Goal: Task Accomplishment & Management: Use online tool/utility

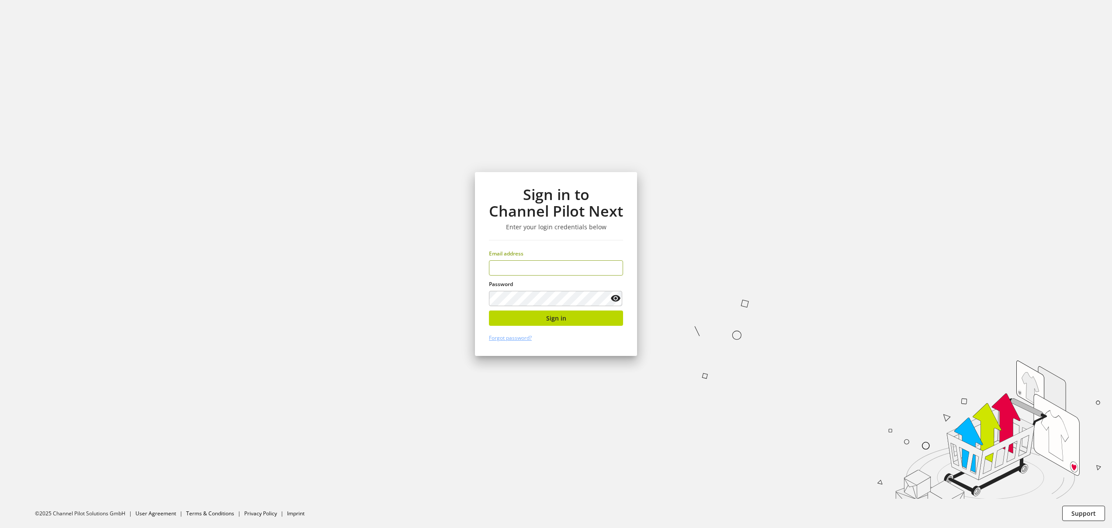
click at [535, 265] on input "email" at bounding box center [556, 267] width 134 height 15
type input "**********"
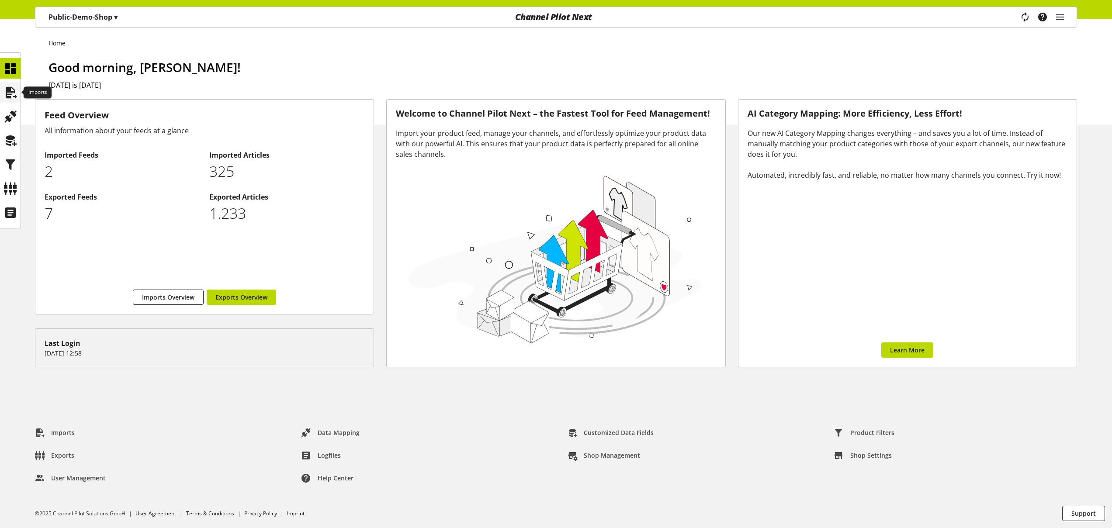
click at [9, 90] on icon at bounding box center [10, 92] width 14 height 17
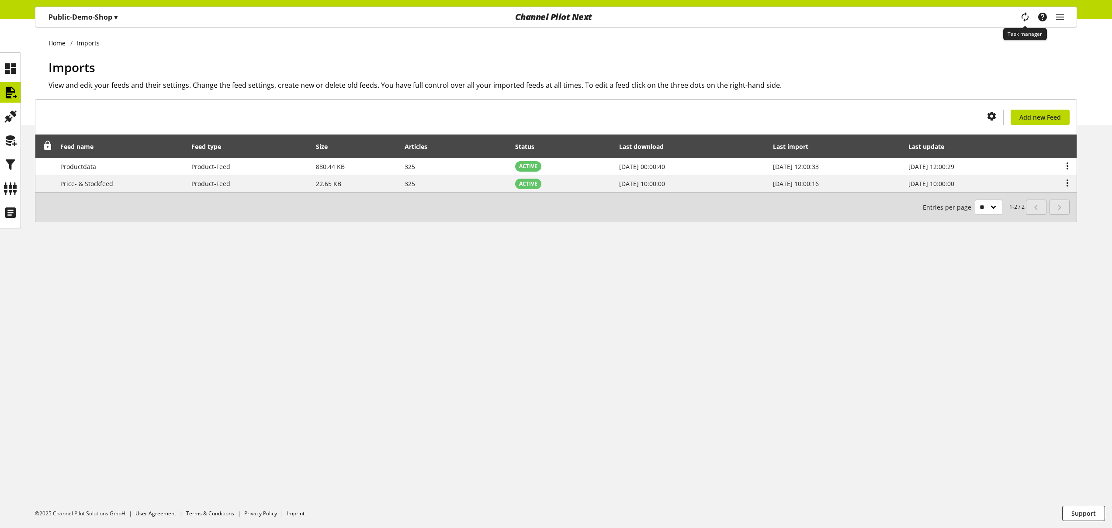
click at [1024, 15] on icon "main navigation" at bounding box center [1025, 17] width 10 height 16
click at [97, 21] on p "Public-Demo-Shop ▾" at bounding box center [83, 17] width 69 height 10
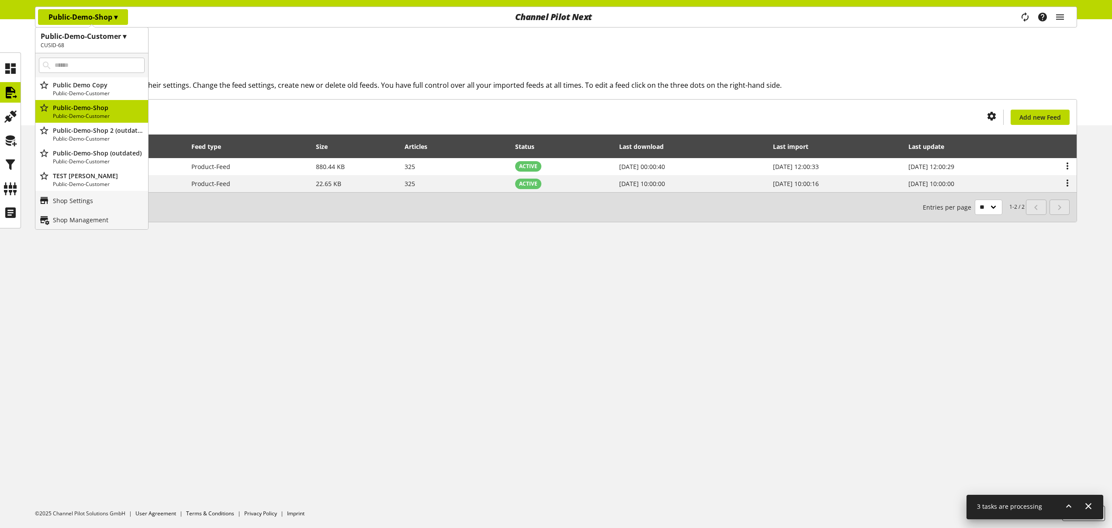
click at [160, 20] on div "Public-Demo-Shop ▾ Public-Demo-Customer ▾ CUSID-68 All customers Public-Demo-Cu…" at bounding box center [206, 17] width 343 height 20
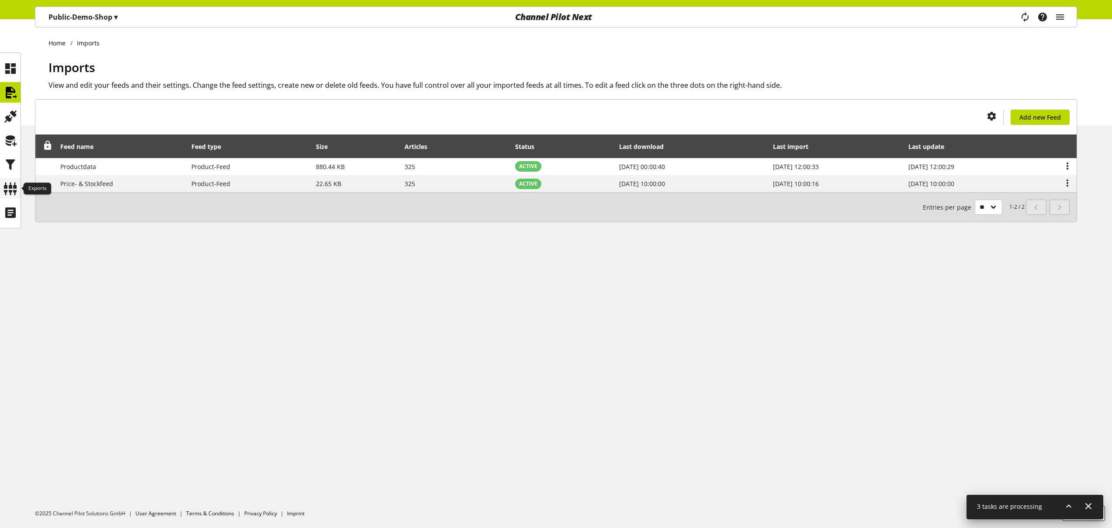
click at [9, 189] on icon at bounding box center [10, 188] width 14 height 17
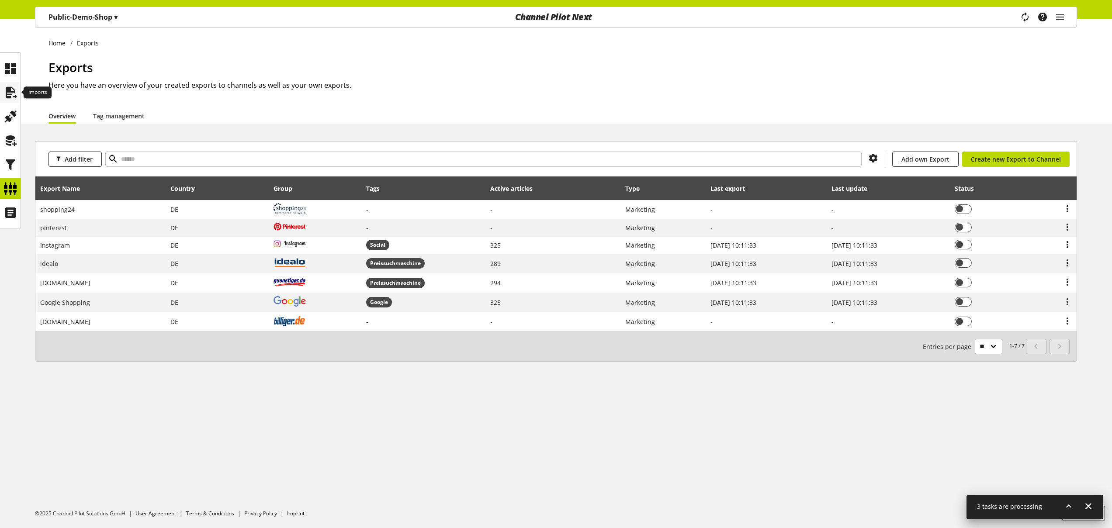
click at [10, 97] on icon at bounding box center [10, 92] width 14 height 17
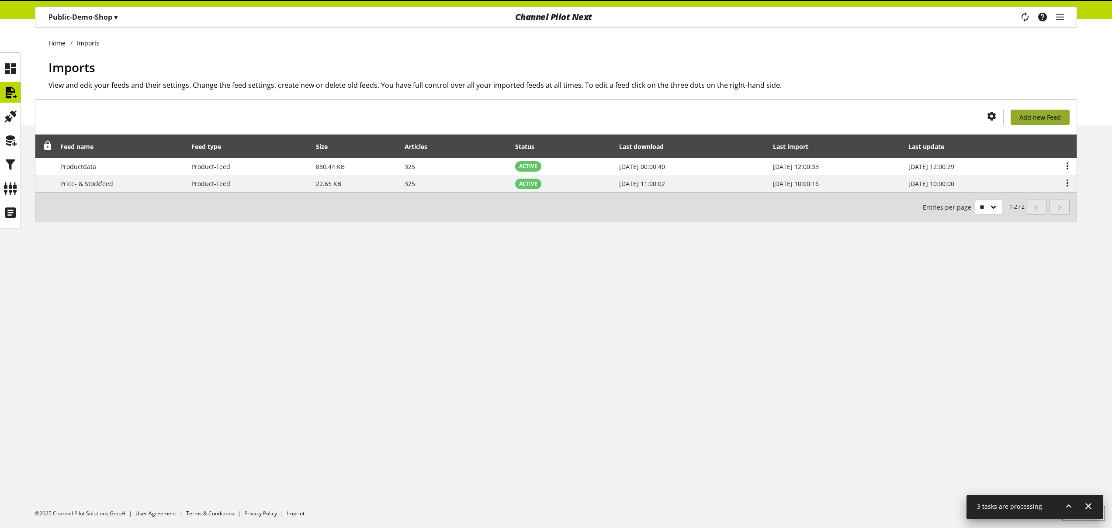
click at [1037, 115] on span "Add new Feed" at bounding box center [1040, 117] width 42 height 9
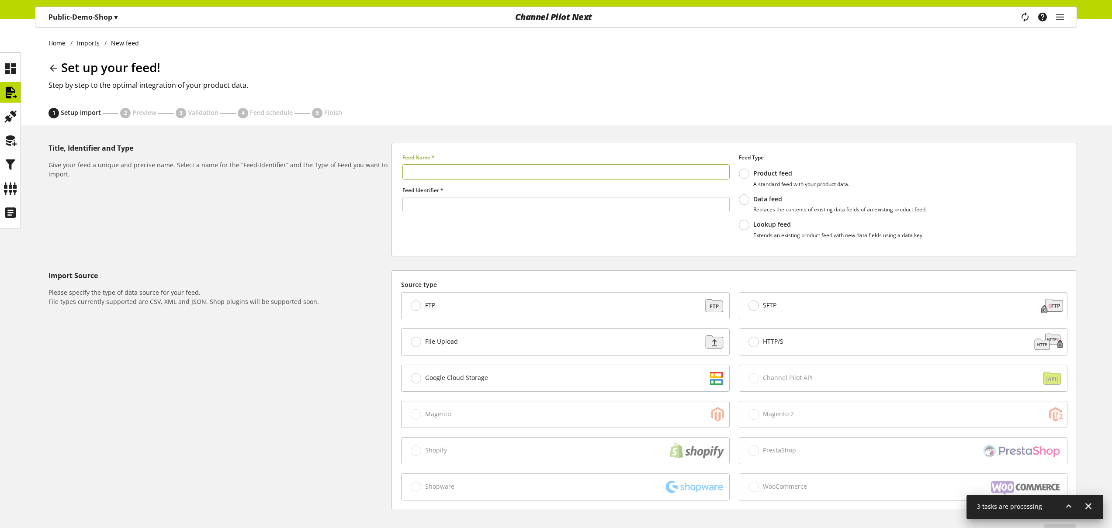
type input "******"
click at [748, 224] on span at bounding box center [744, 225] width 10 height 10
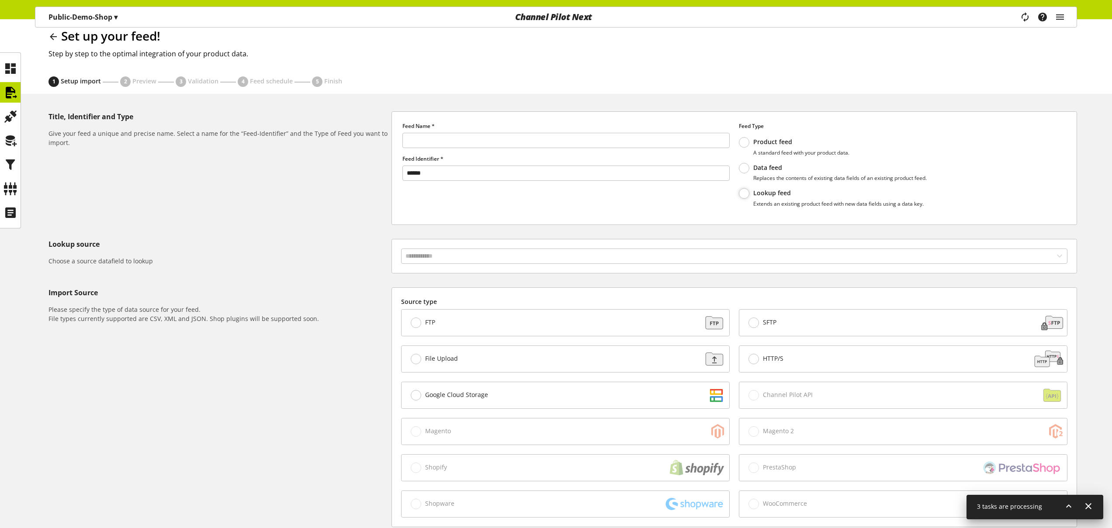
scroll to position [110, 0]
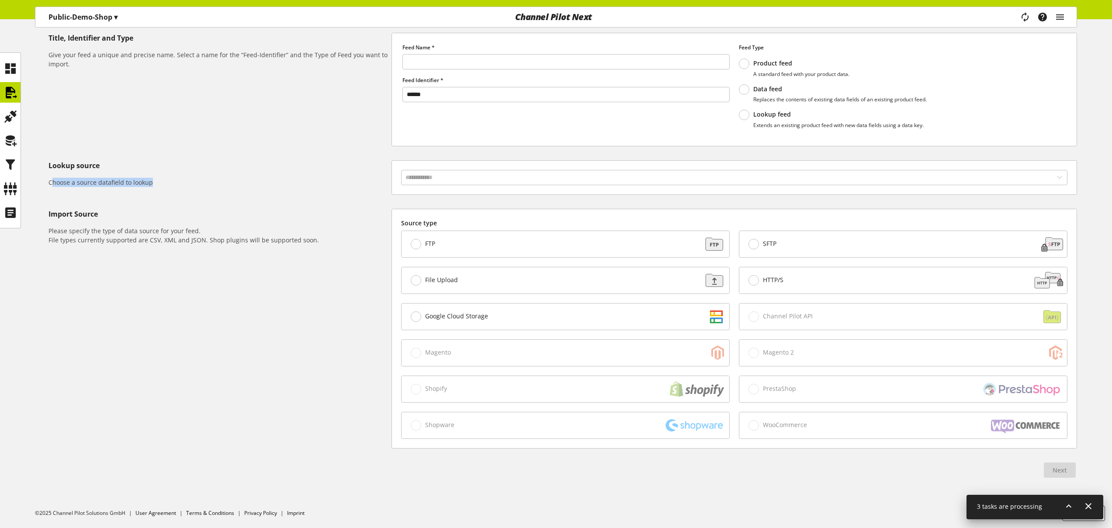
drag, startPoint x: 52, startPoint y: 181, endPoint x: 151, endPoint y: 185, distance: 99.2
click at [151, 185] on h6 "Choose a source datafield to lookup" at bounding box center [219, 182] width 340 height 9
click at [112, 166] on h5 "Lookup source" at bounding box center [219, 165] width 340 height 10
drag, startPoint x: 54, startPoint y: 184, endPoint x: 168, endPoint y: 184, distance: 114.5
click at [168, 184] on h6 "Choose a source datafield to lookup" at bounding box center [219, 182] width 340 height 9
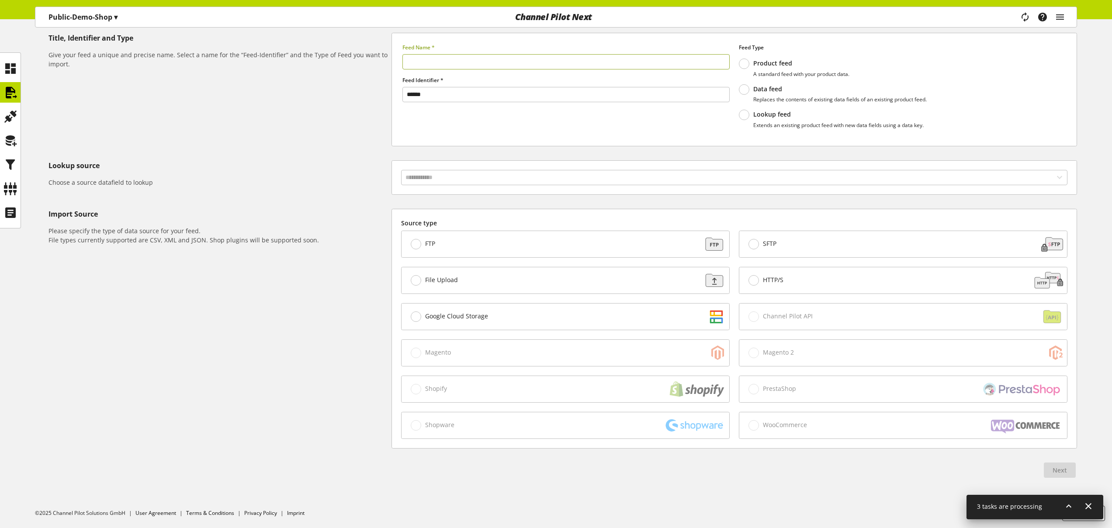
click at [416, 59] on input "text" at bounding box center [565, 61] width 327 height 15
type input "******"
click at [437, 275] on div "File Upload" at bounding box center [566, 280] width 328 height 26
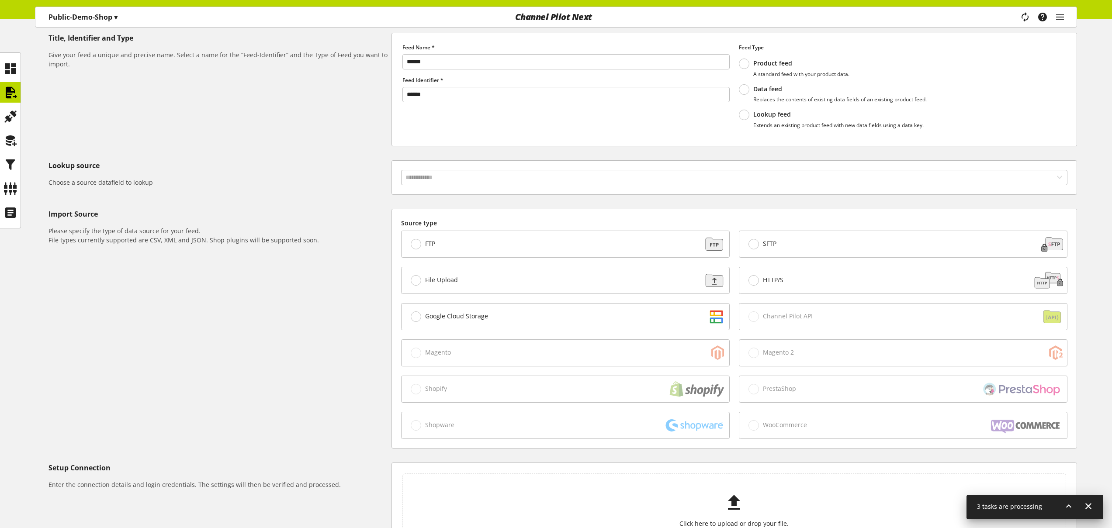
scroll to position [247, 0]
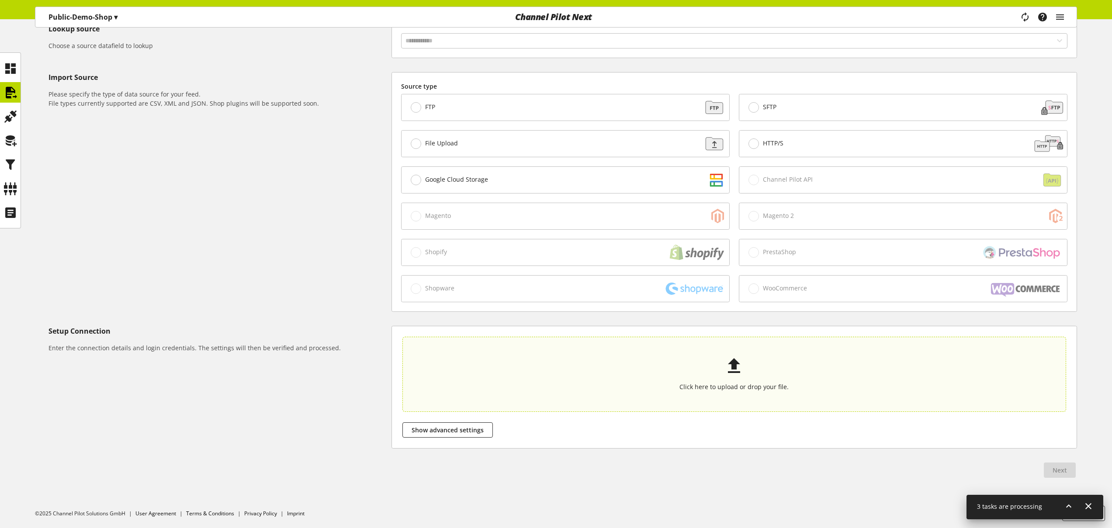
click at [712, 401] on section "Click here to upload or drop your file." at bounding box center [734, 374] width 660 height 71
click at [712, 401] on input "Click here to upload or drop your file." at bounding box center [734, 374] width 664 height 75
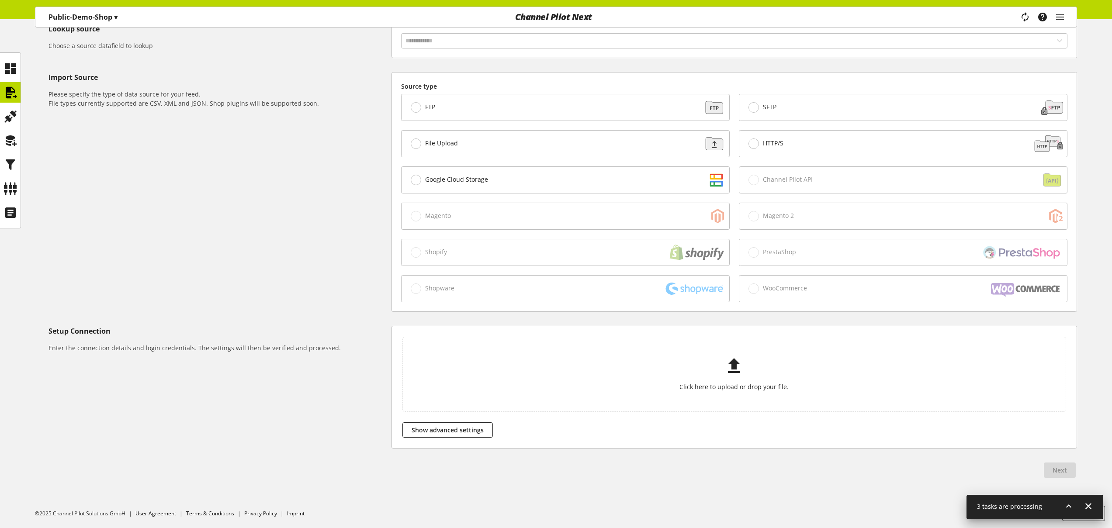
click at [9, 91] on icon at bounding box center [10, 92] width 14 height 17
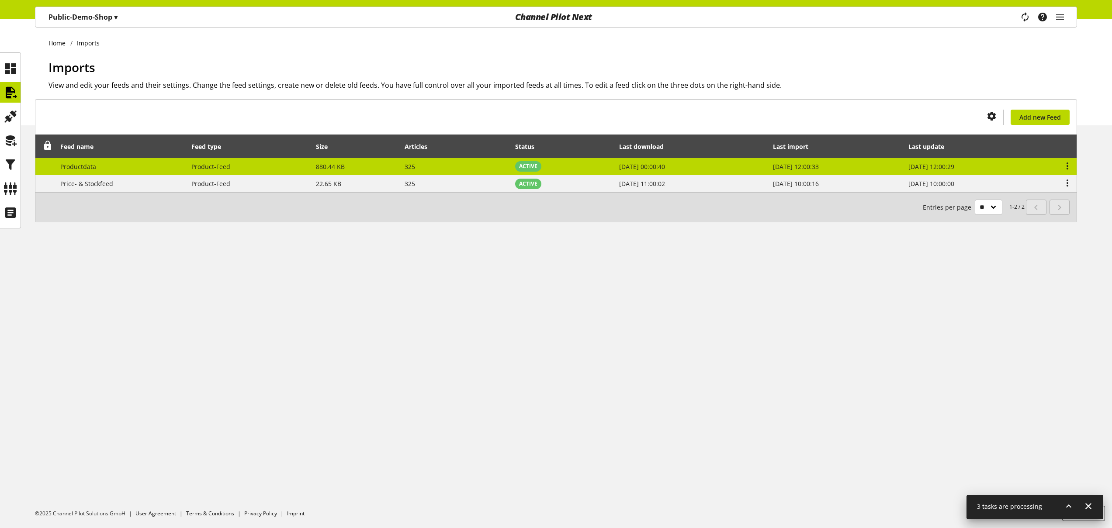
click at [369, 165] on td "880.44 KB" at bounding box center [355, 166] width 89 height 17
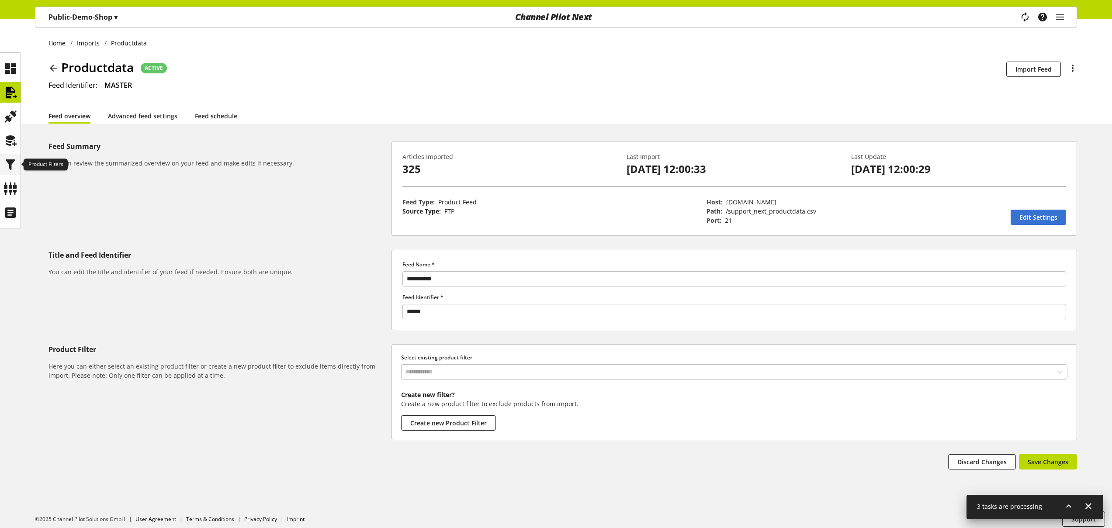
click at [10, 164] on icon at bounding box center [10, 164] width 14 height 17
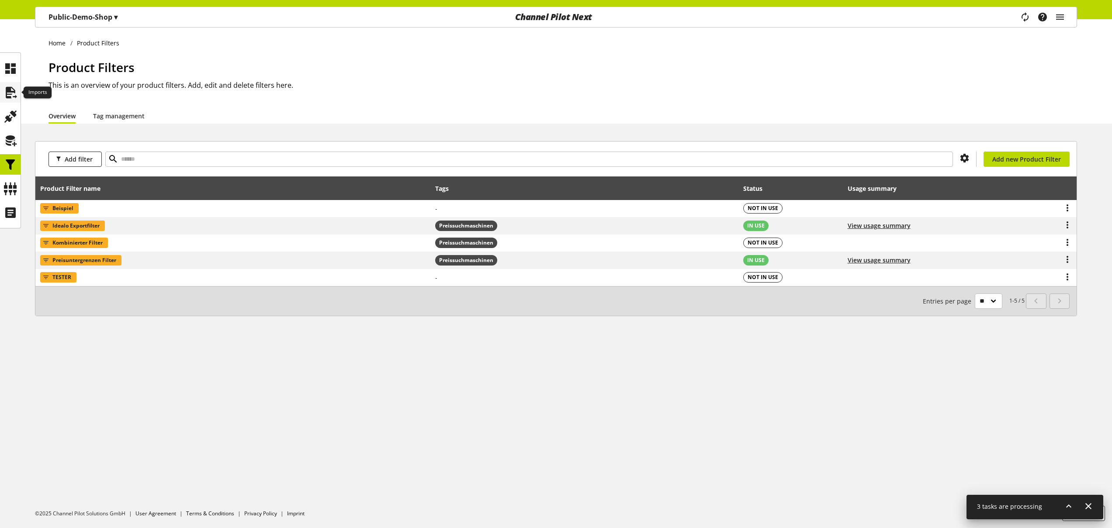
click at [12, 90] on icon at bounding box center [10, 92] width 14 height 17
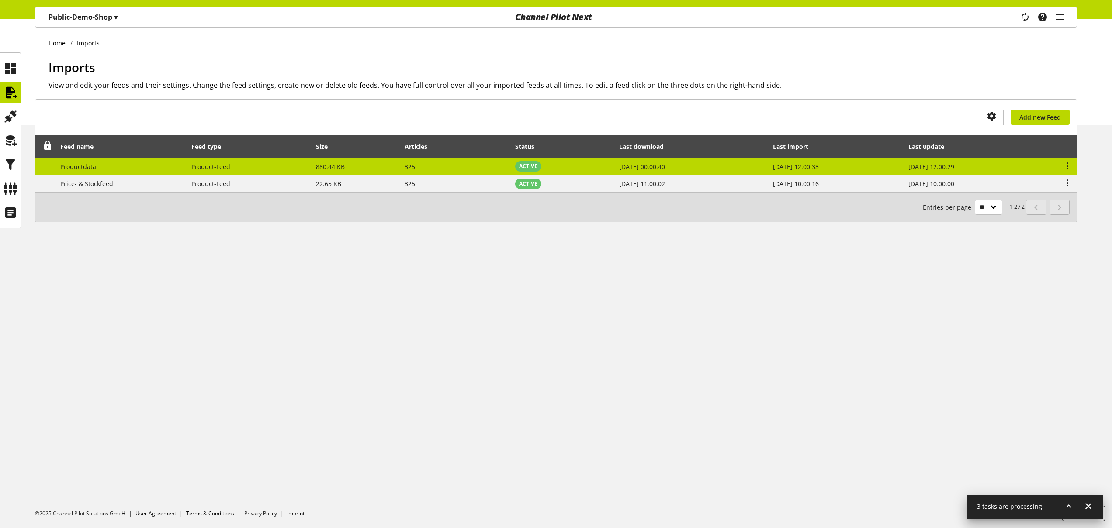
click at [255, 166] on td "Product-Feed" at bounding box center [249, 166] width 125 height 17
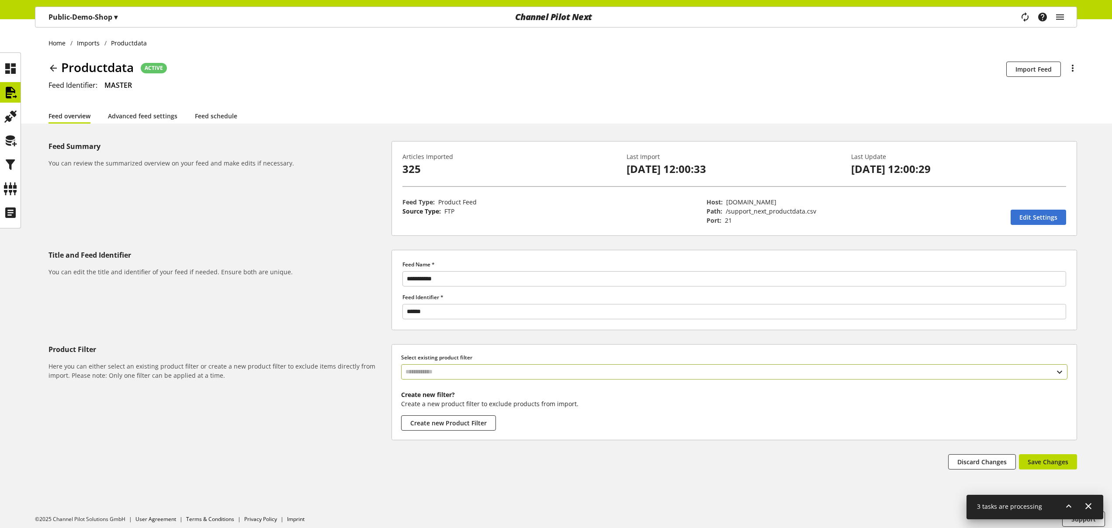
click at [426, 371] on input "text" at bounding box center [734, 371] width 666 height 15
click at [439, 411] on div "Filter" at bounding box center [733, 409] width 631 height 9
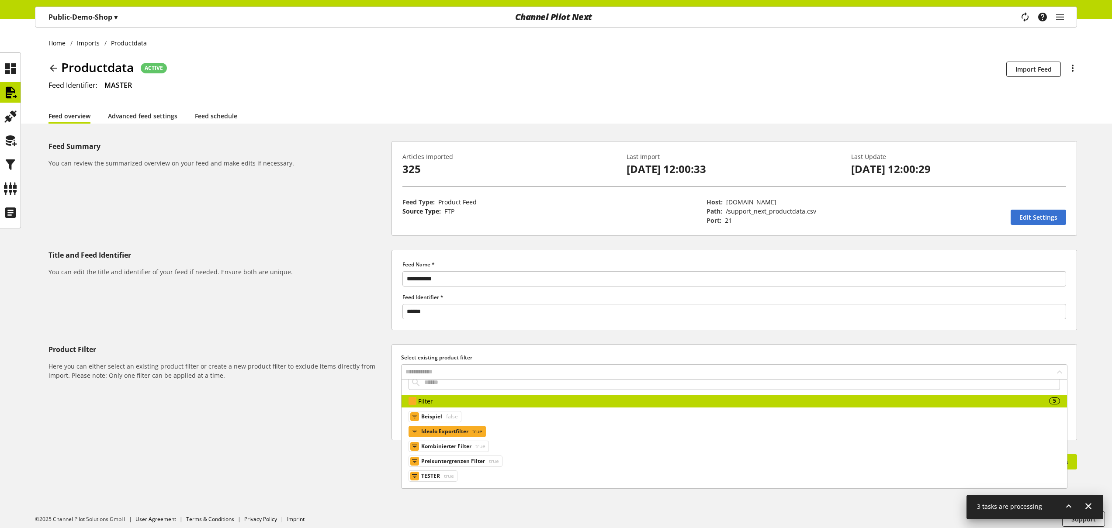
scroll to position [9, 0]
click at [353, 411] on div "Product Filter Here you can either select an existing product filter or create …" at bounding box center [220, 392] width 343 height 96
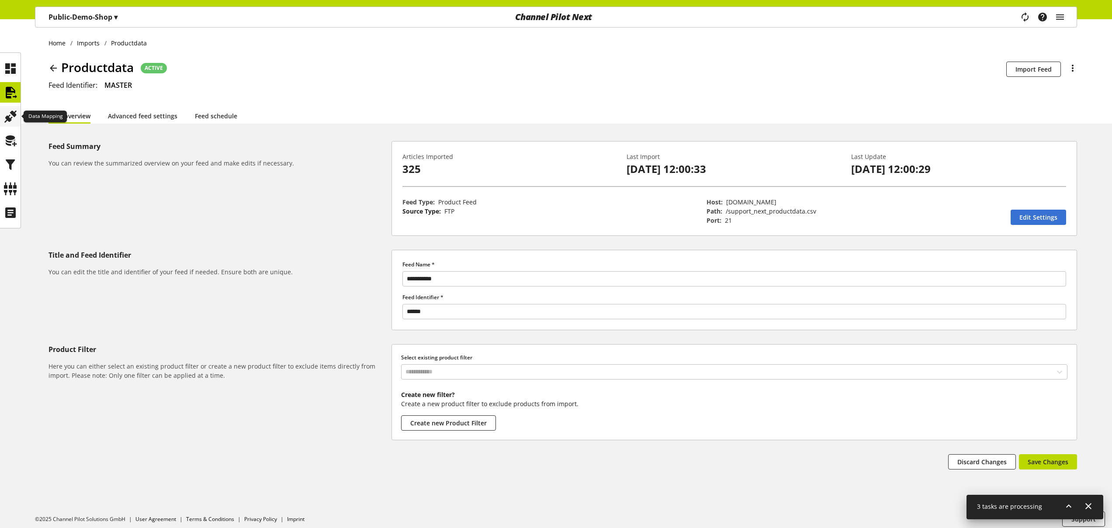
click at [10, 115] on icon at bounding box center [10, 116] width 14 height 17
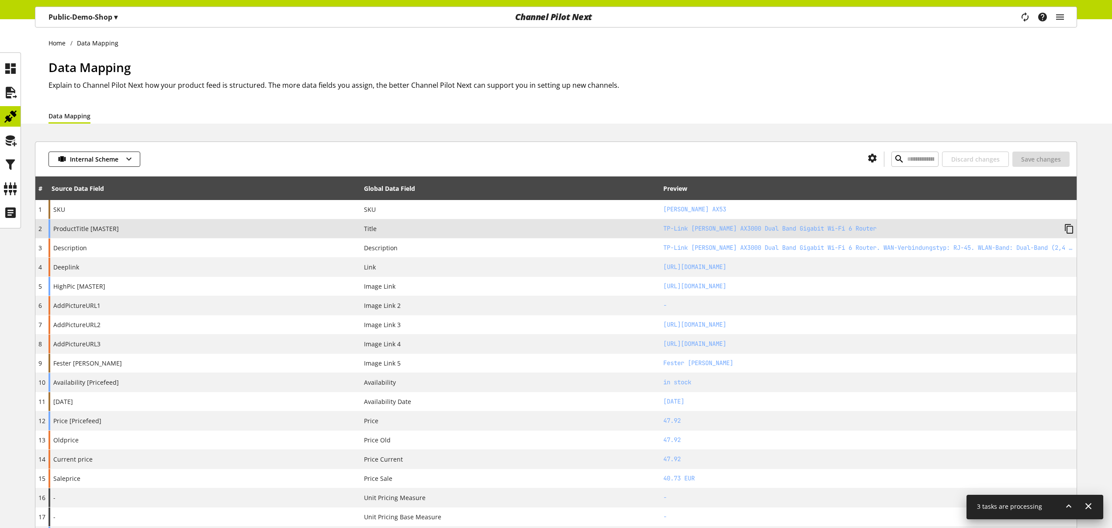
click at [206, 226] on div "ProductTitle [MASTER]" at bounding box center [205, 228] width 312 height 19
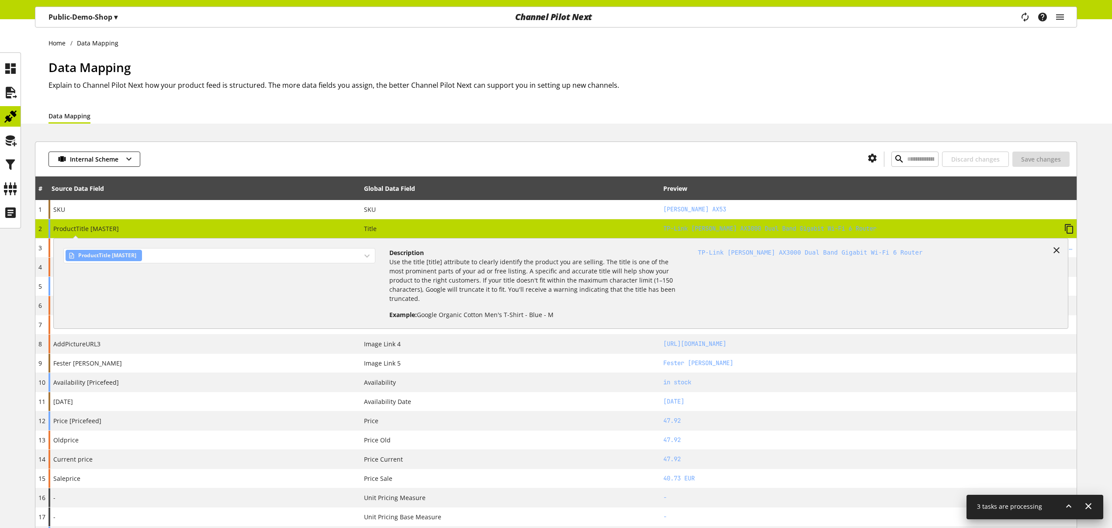
click at [263, 253] on div "ProductTitle [MASTER]" at bounding box center [219, 255] width 312 height 15
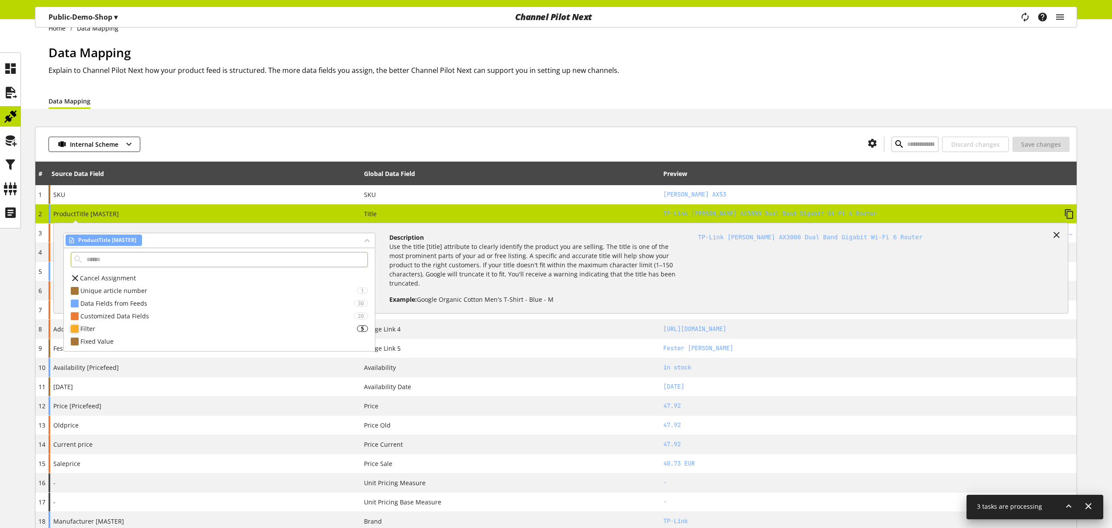
scroll to position [15, 0]
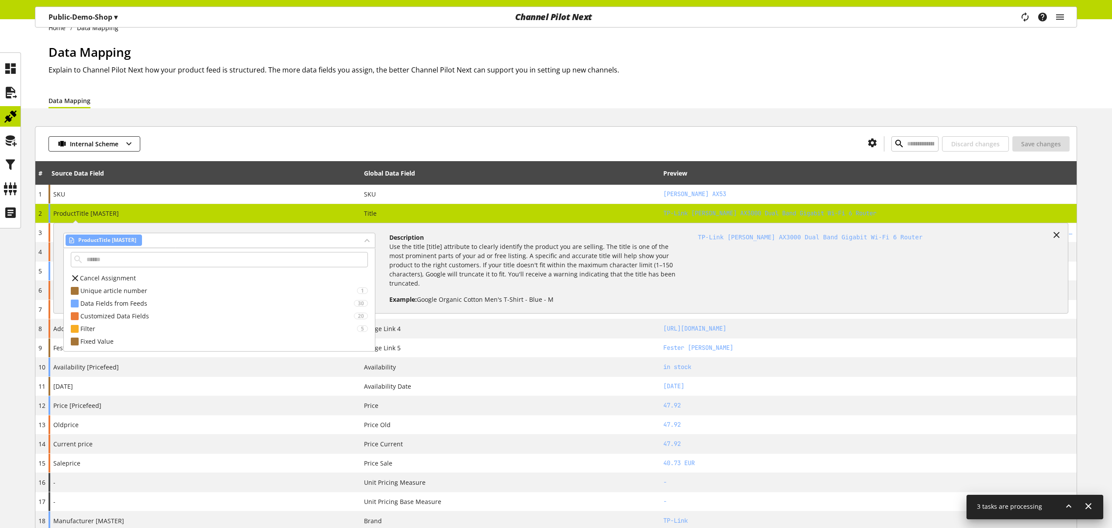
click at [322, 78] on div "Data Mapping Explain to Channel Pilot Next how your product feed is structured.…" at bounding box center [563, 68] width 1029 height 50
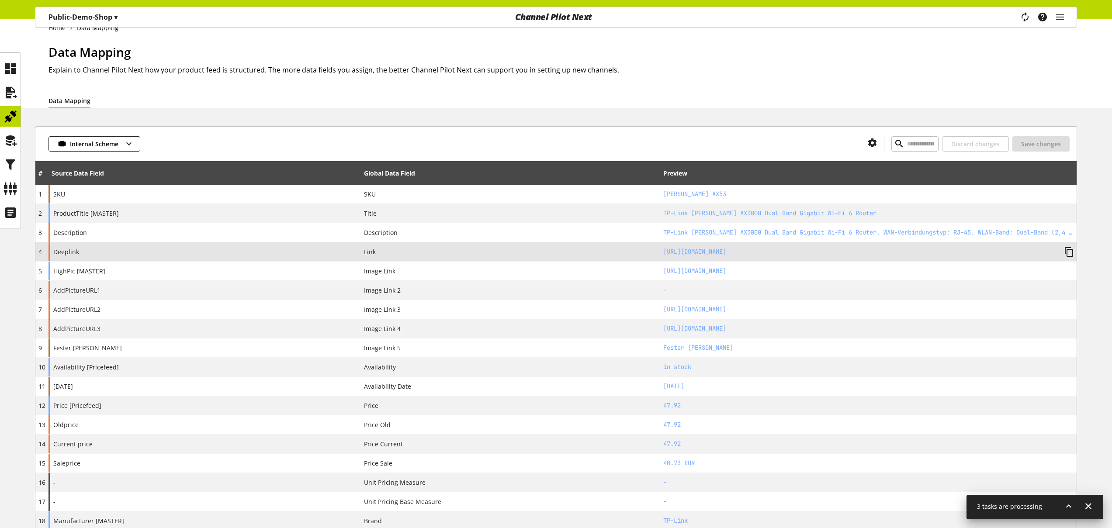
click at [193, 247] on div "Deeplink" at bounding box center [205, 252] width 312 height 19
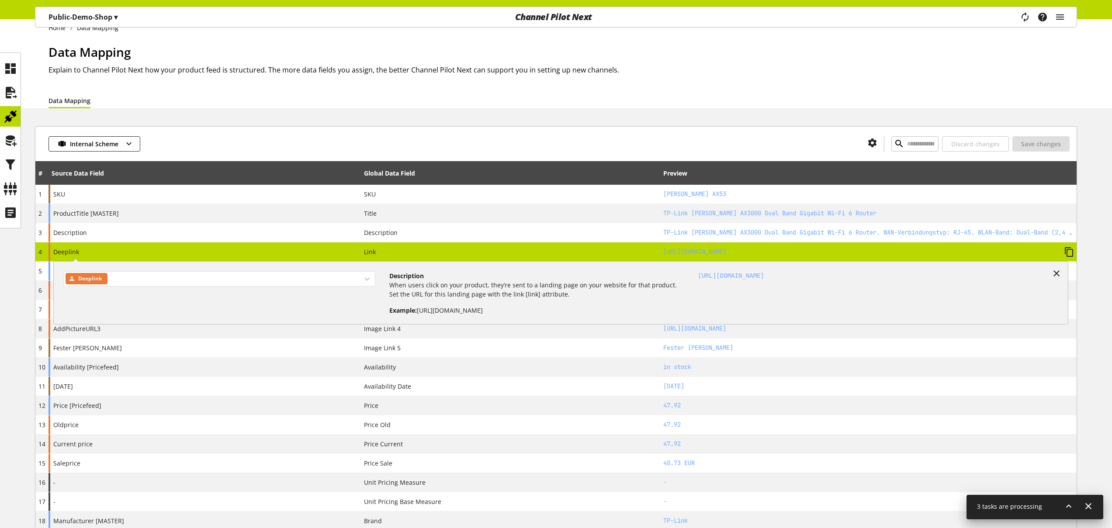
click at [225, 283] on div "Deeplink" at bounding box center [219, 278] width 312 height 15
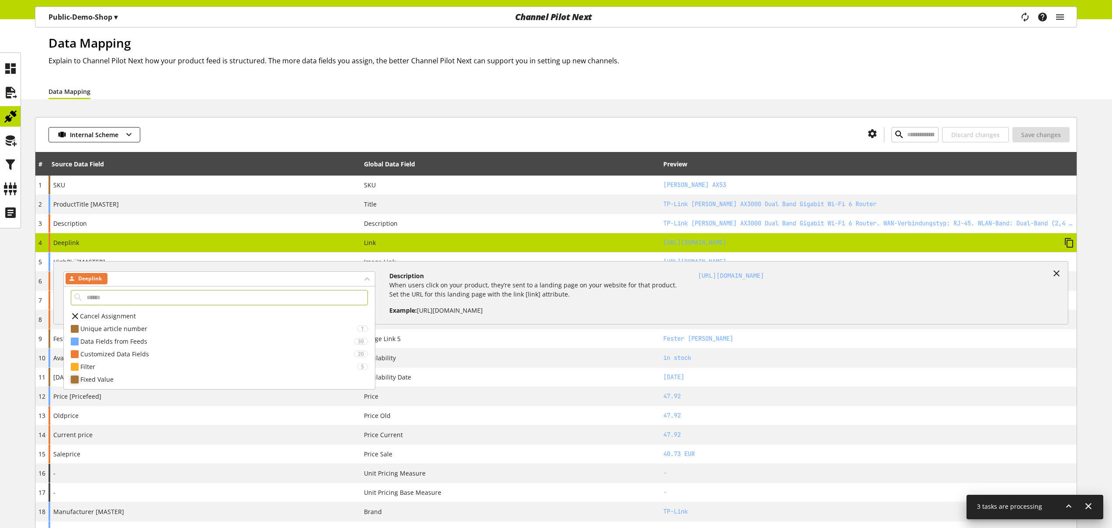
scroll to position [31, 0]
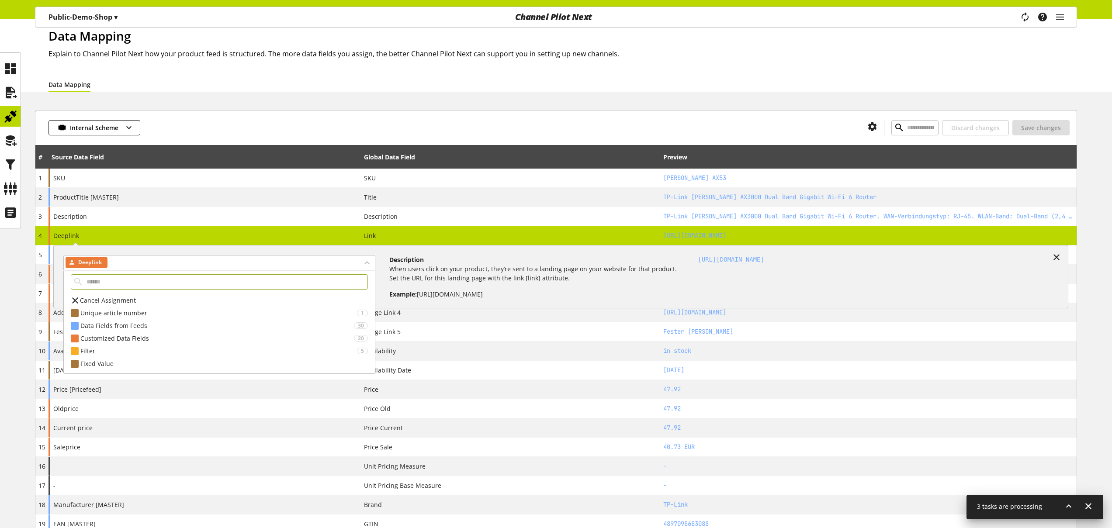
click at [330, 66] on div "Data Mapping Explain to Channel Pilot Next how your product feed is structured.…" at bounding box center [563, 52] width 1029 height 50
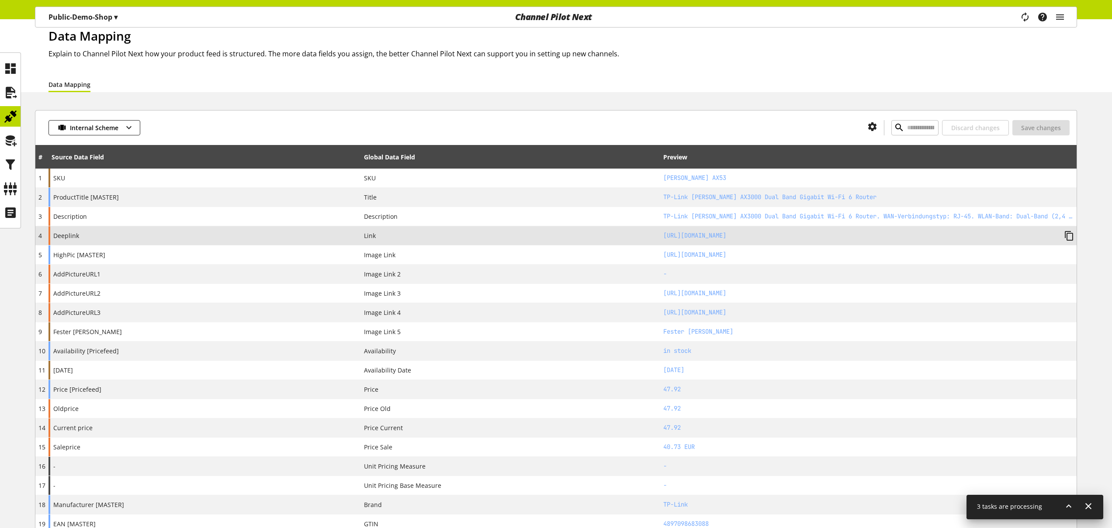
click at [244, 238] on div "Deeplink" at bounding box center [205, 235] width 312 height 19
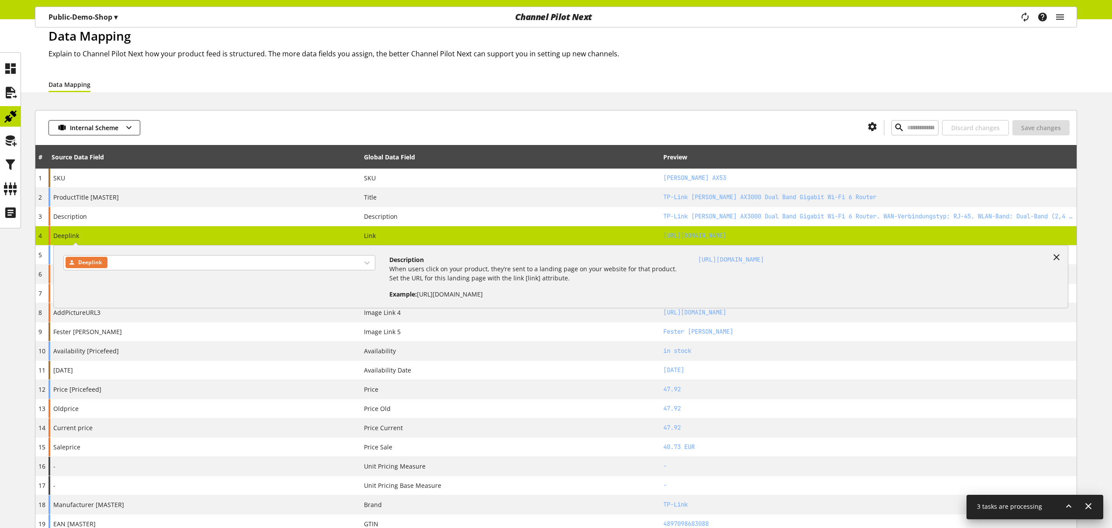
click at [284, 82] on div "Data Mapping" at bounding box center [563, 84] width 1029 height 16
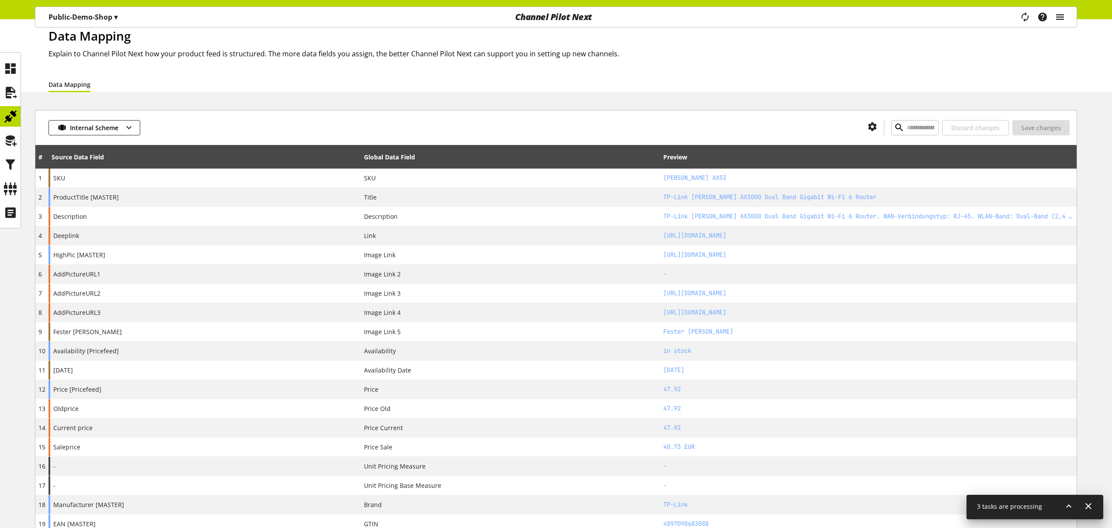
click at [1061, 18] on icon "main navigation" at bounding box center [1060, 17] width 10 height 16
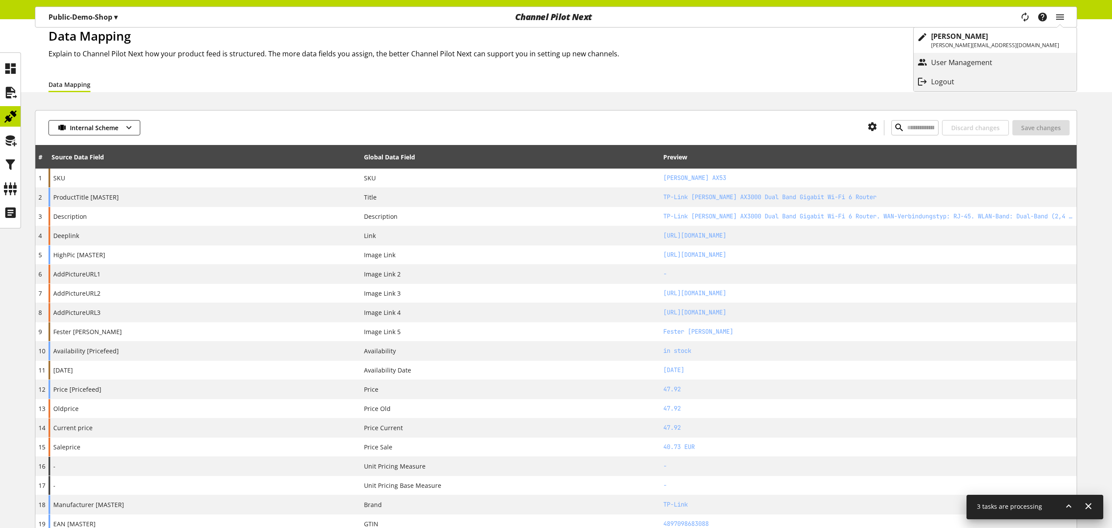
click at [972, 79] on p "Logout" at bounding box center [951, 81] width 41 height 10
